Goal: Navigation & Orientation: Find specific page/section

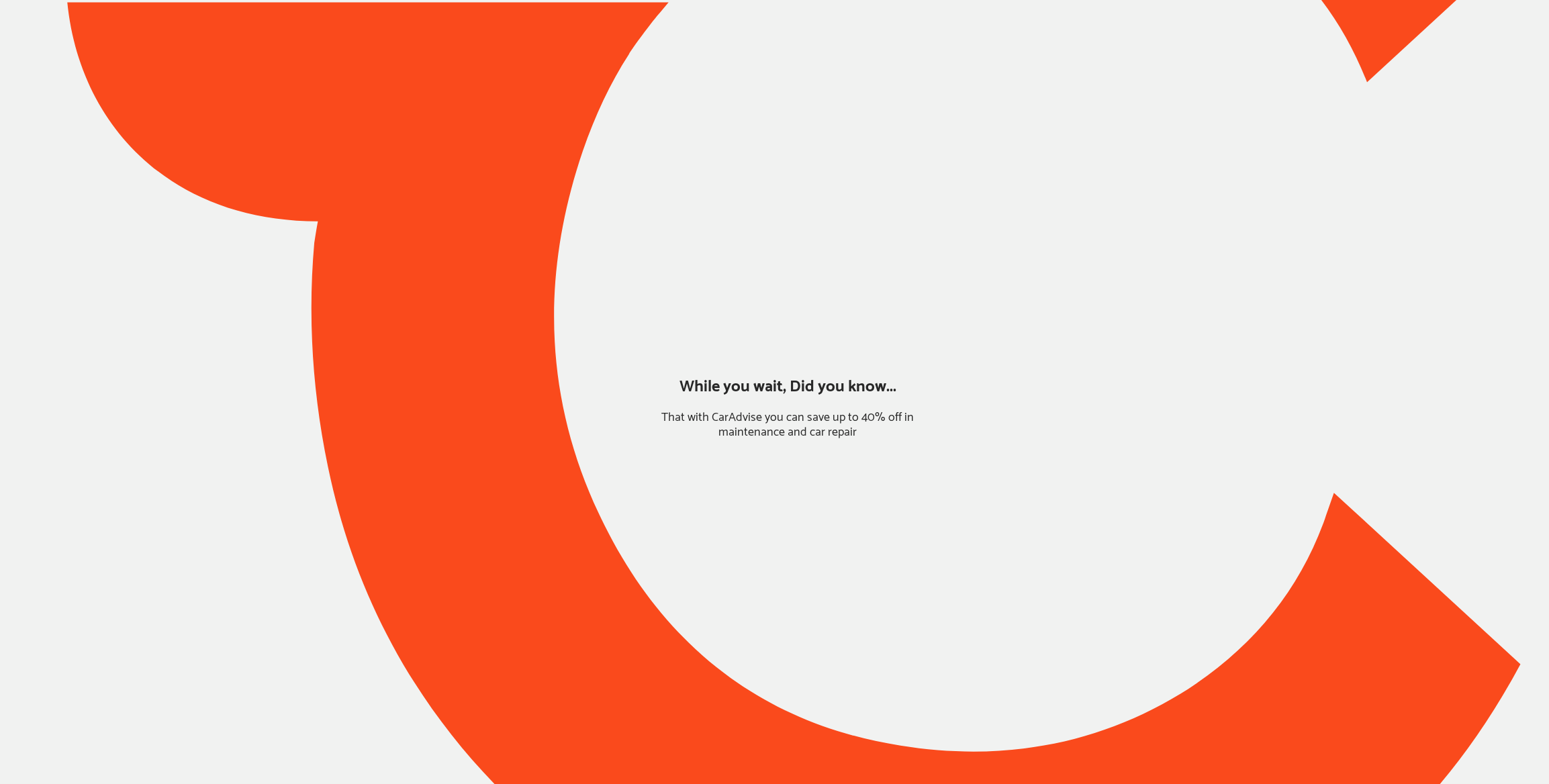
type input "*******"
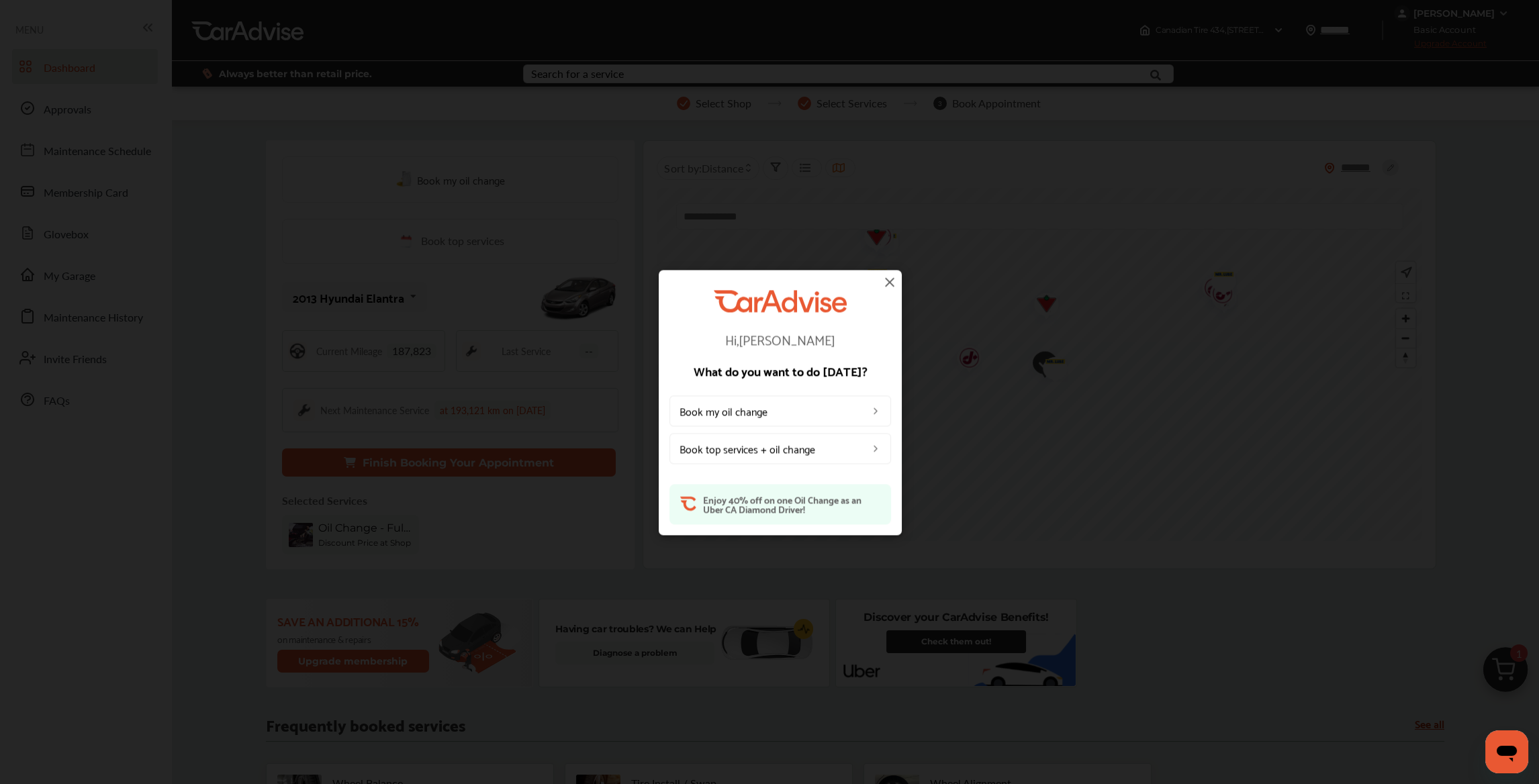
click at [885, 283] on img at bounding box center [890, 282] width 16 height 16
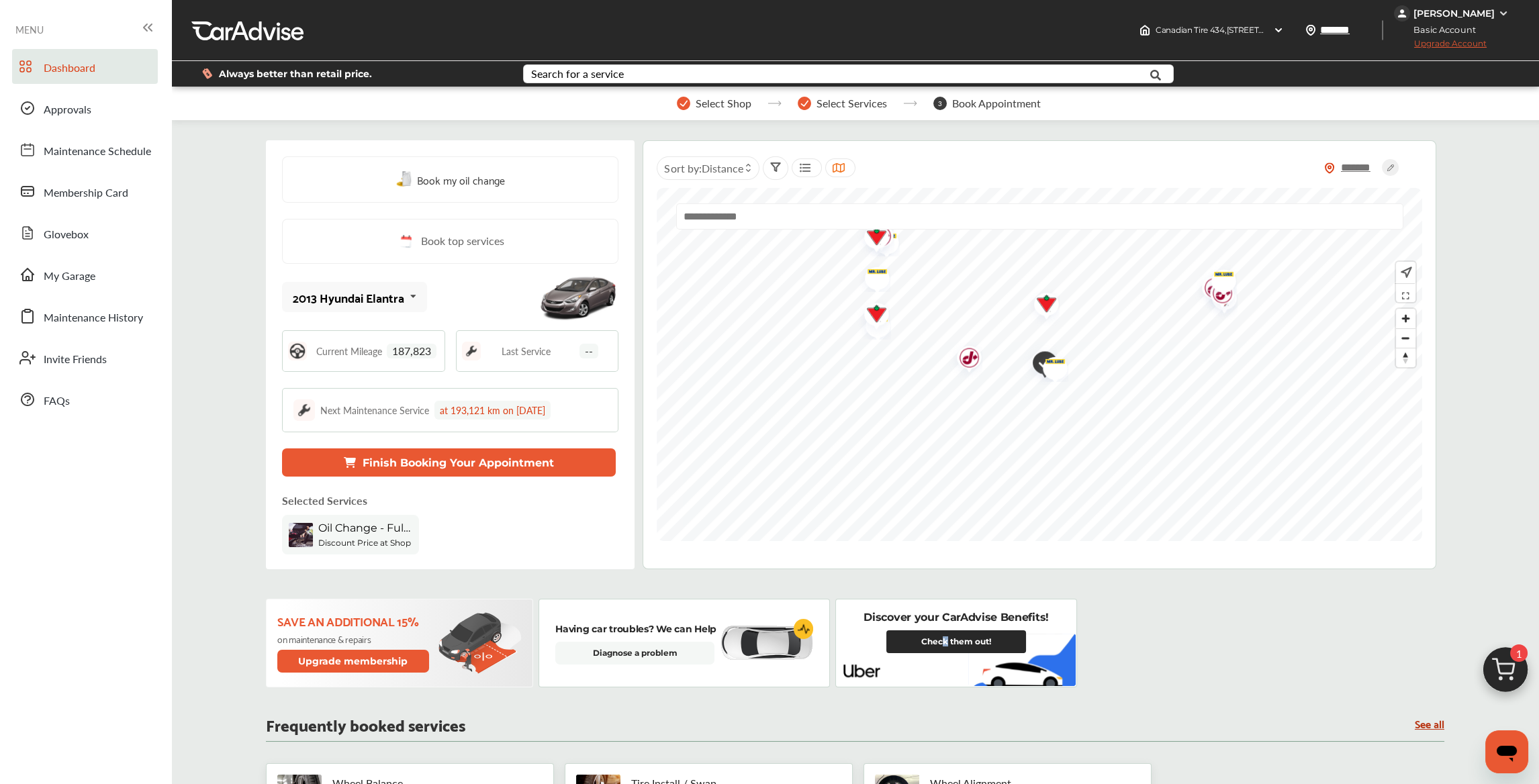
click at [943, 641] on link "Check them out!" at bounding box center [956, 641] width 139 height 22
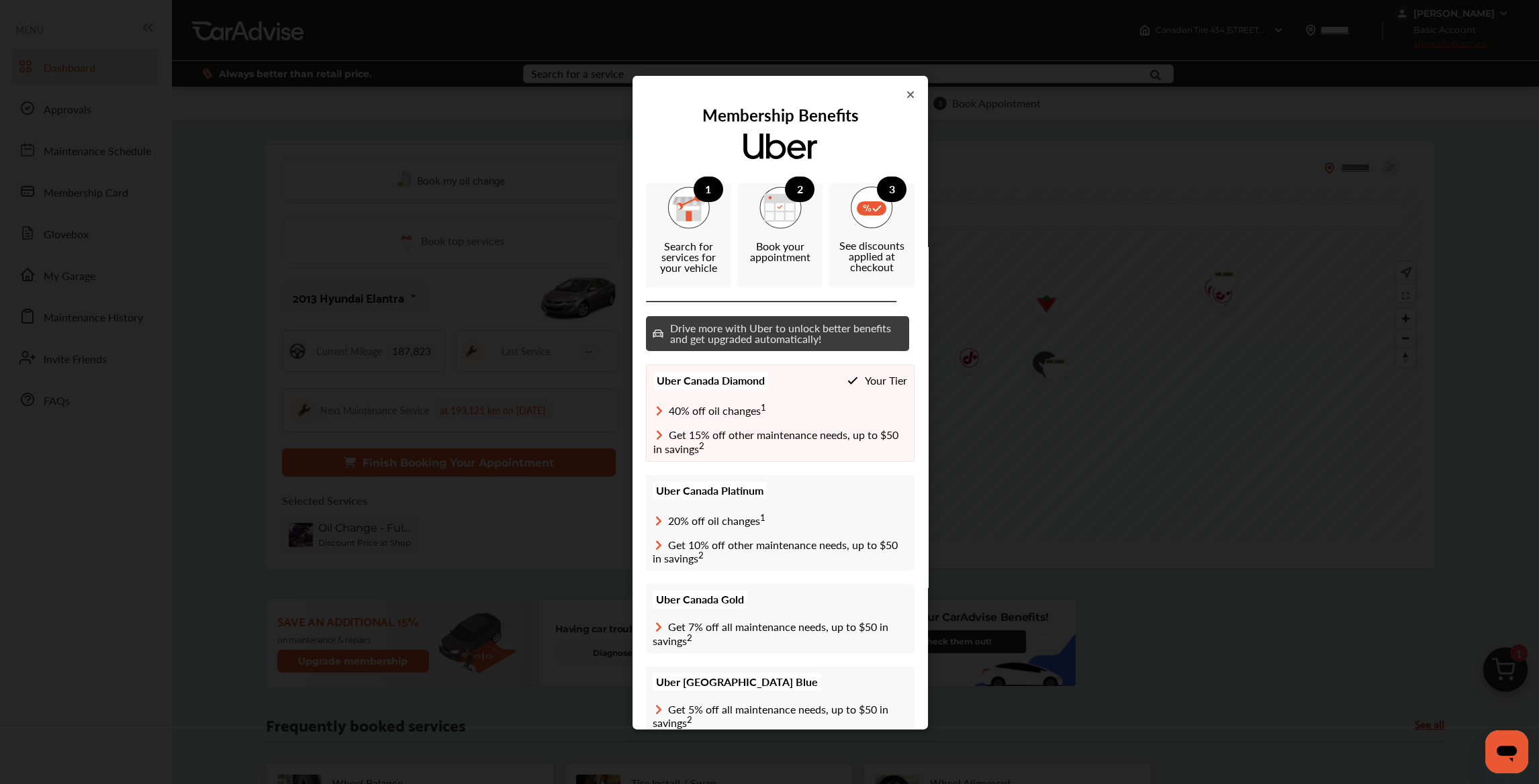
click at [908, 94] on icon at bounding box center [910, 94] width 6 height 6
